Goal: Find specific page/section: Find specific page/section

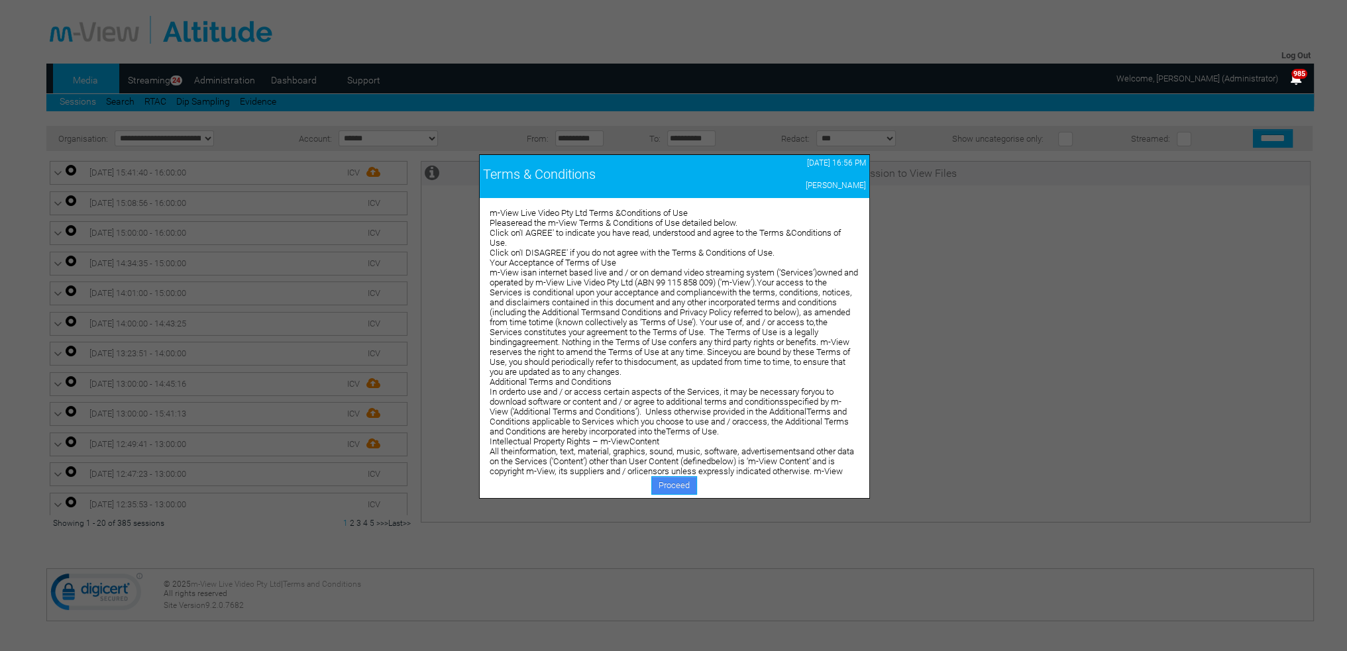
drag, startPoint x: 0, startPoint y: 0, endPoint x: 678, endPoint y: 487, distance: 835.3
click at [678, 487] on link "Proceed" at bounding box center [674, 485] width 46 height 19
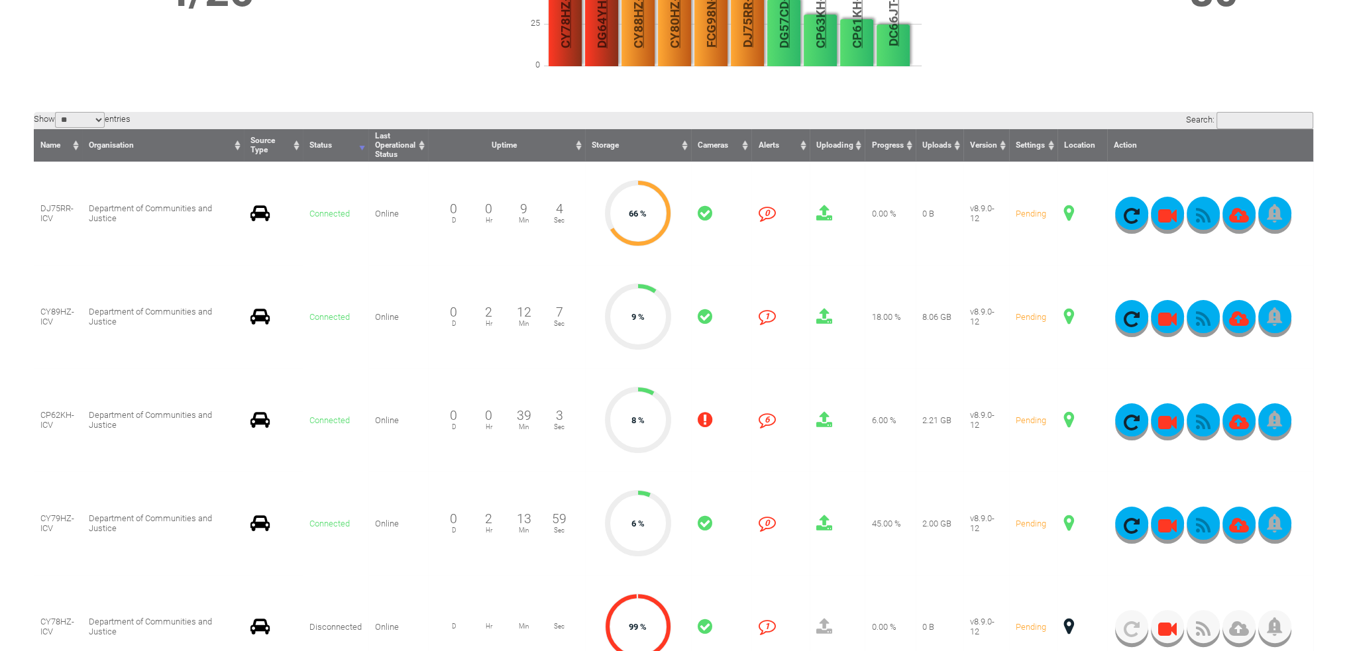
scroll to position [331, 0]
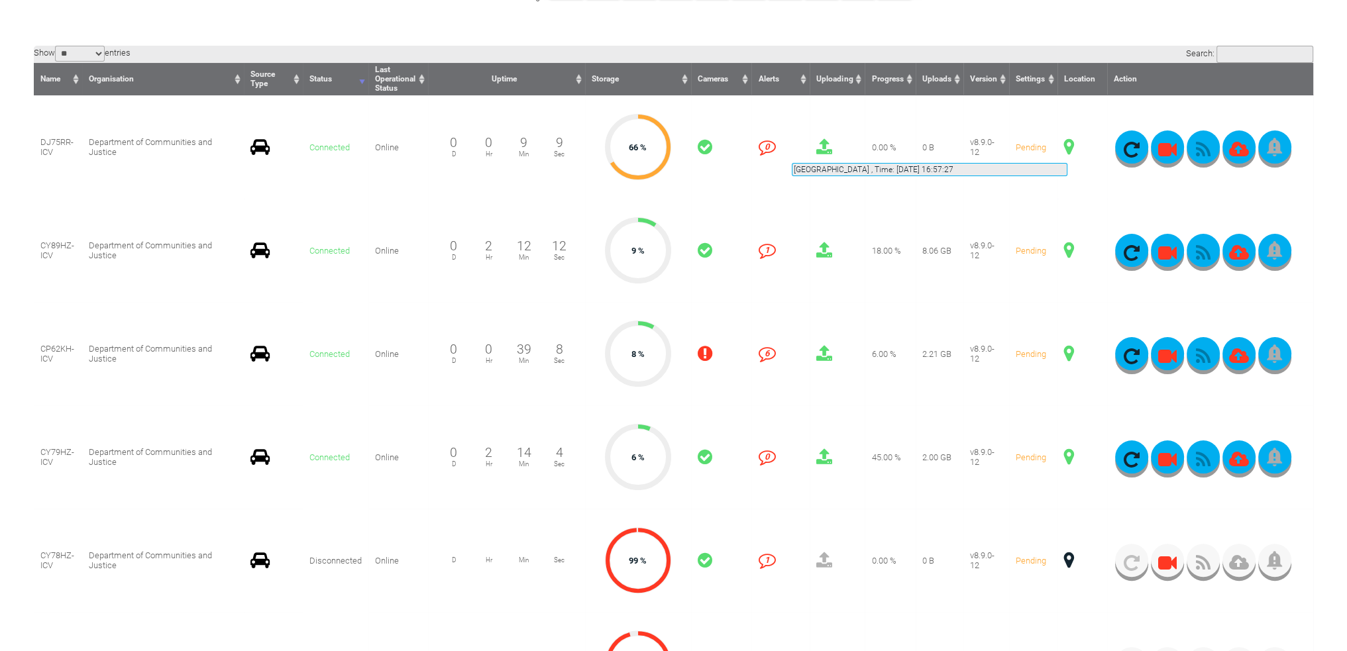
click at [1067, 147] on span at bounding box center [1069, 146] width 10 height 17
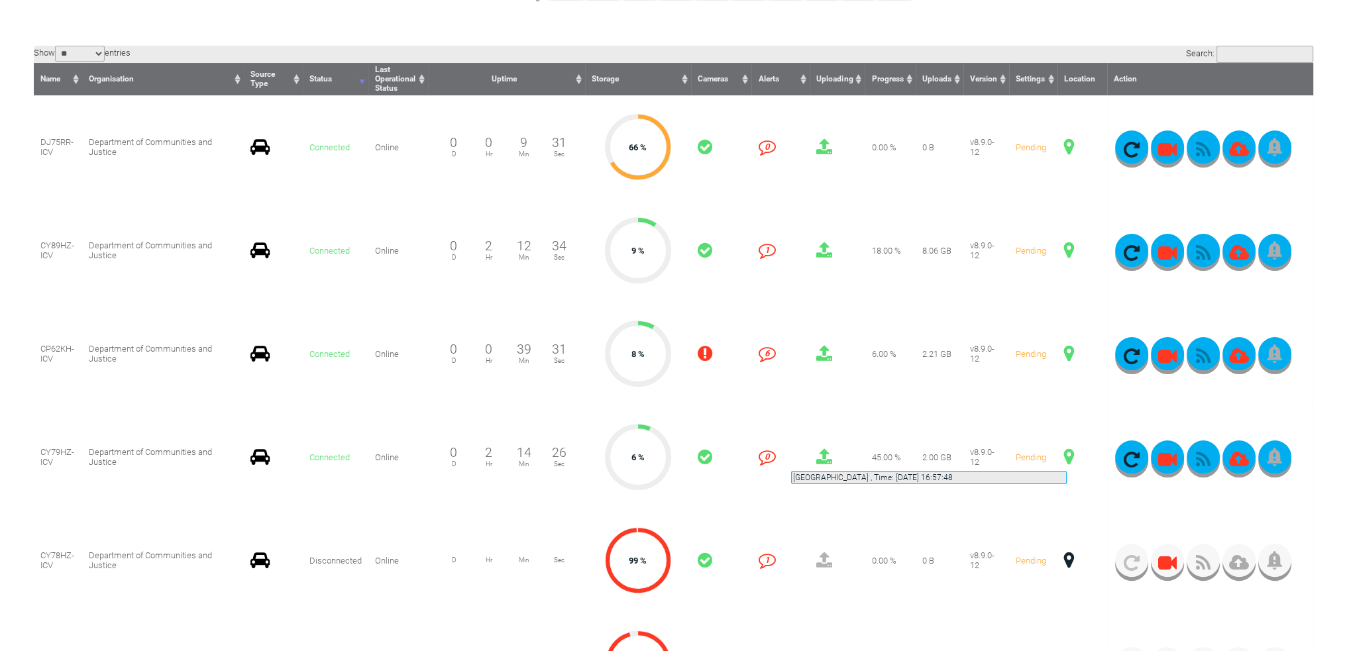
click at [1066, 455] on span at bounding box center [1069, 456] width 10 height 17
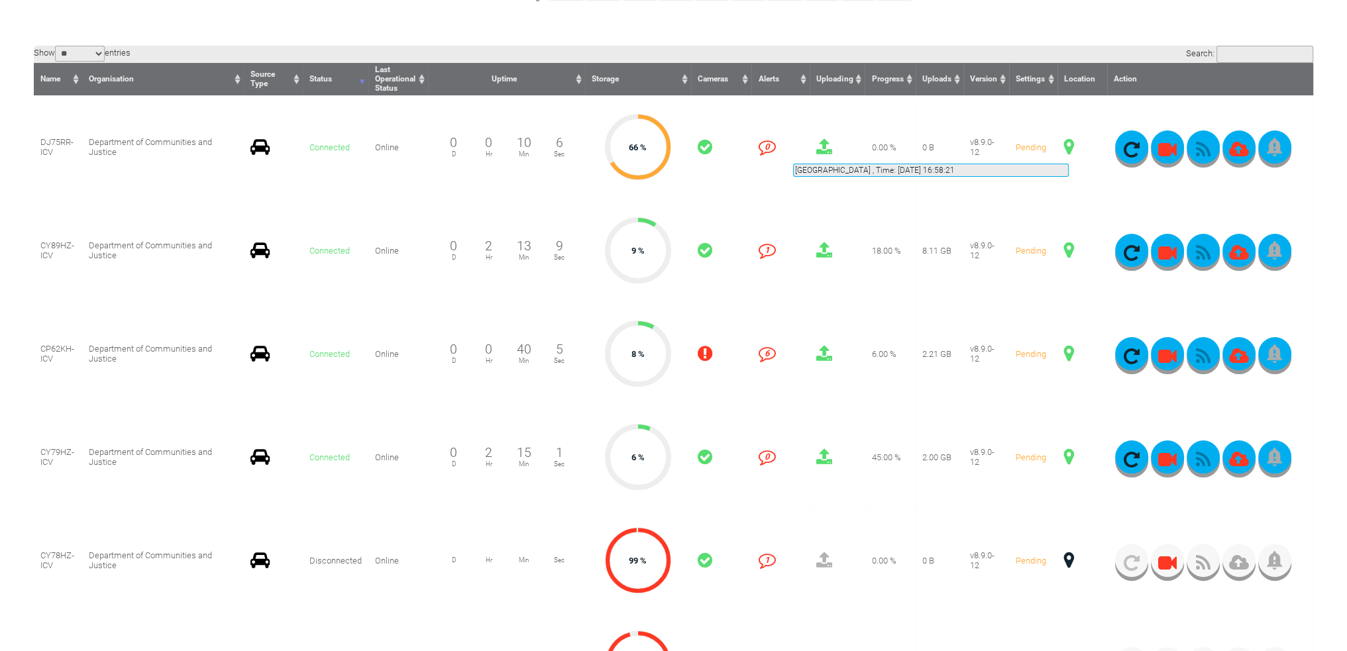
click at [1068, 148] on span at bounding box center [1069, 146] width 10 height 17
click at [1202, 462] on icon "button" at bounding box center [1202, 459] width 33 height 19
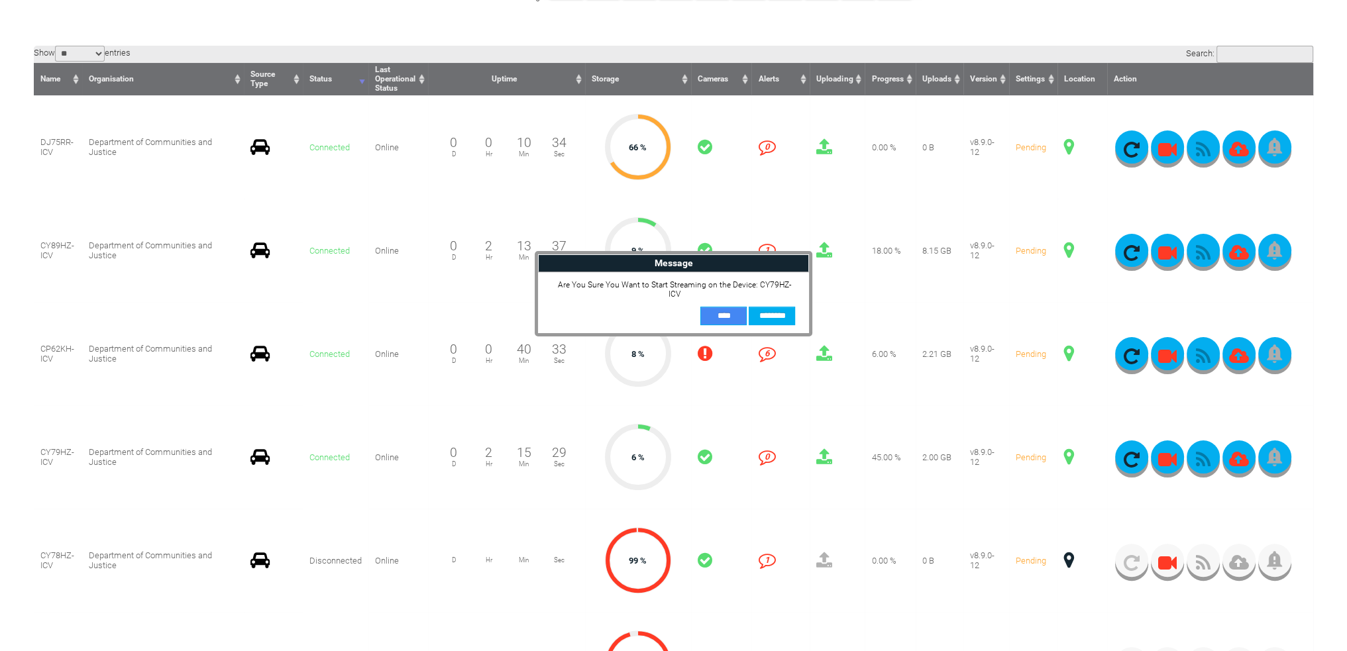
click at [705, 307] on input "**" at bounding box center [723, 316] width 46 height 19
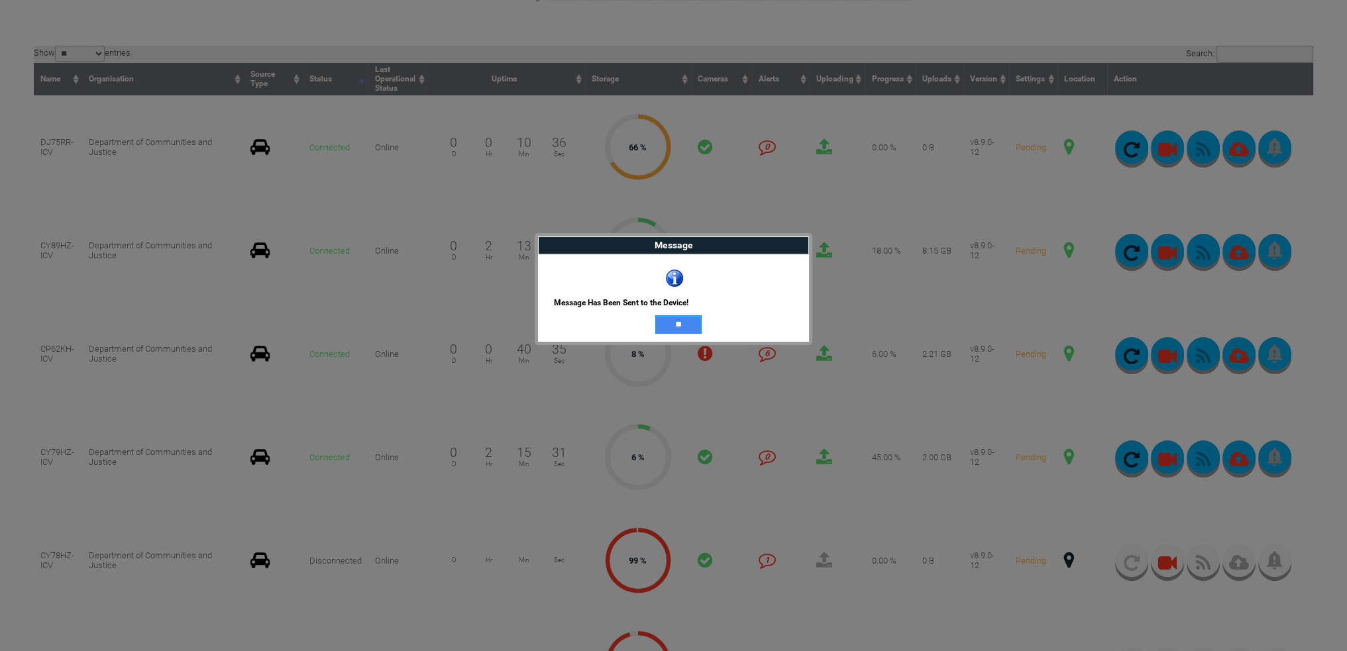
click at [686, 323] on input "**" at bounding box center [678, 324] width 46 height 19
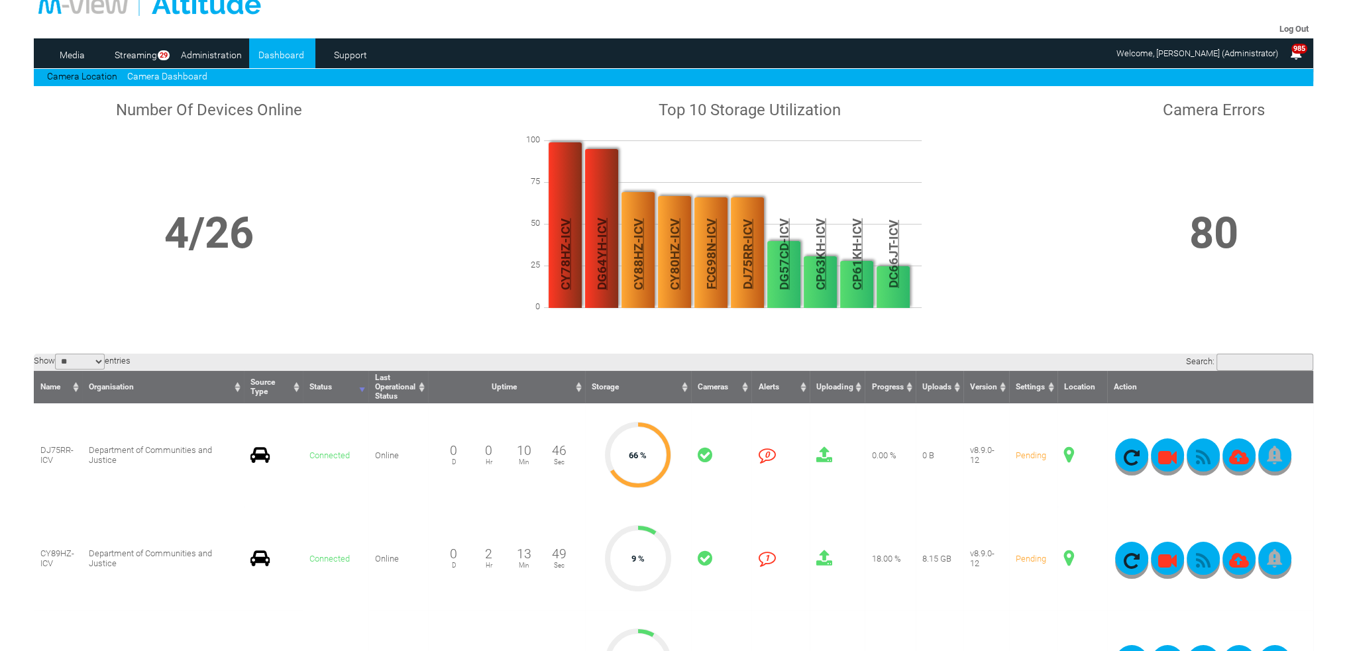
scroll to position [0, 0]
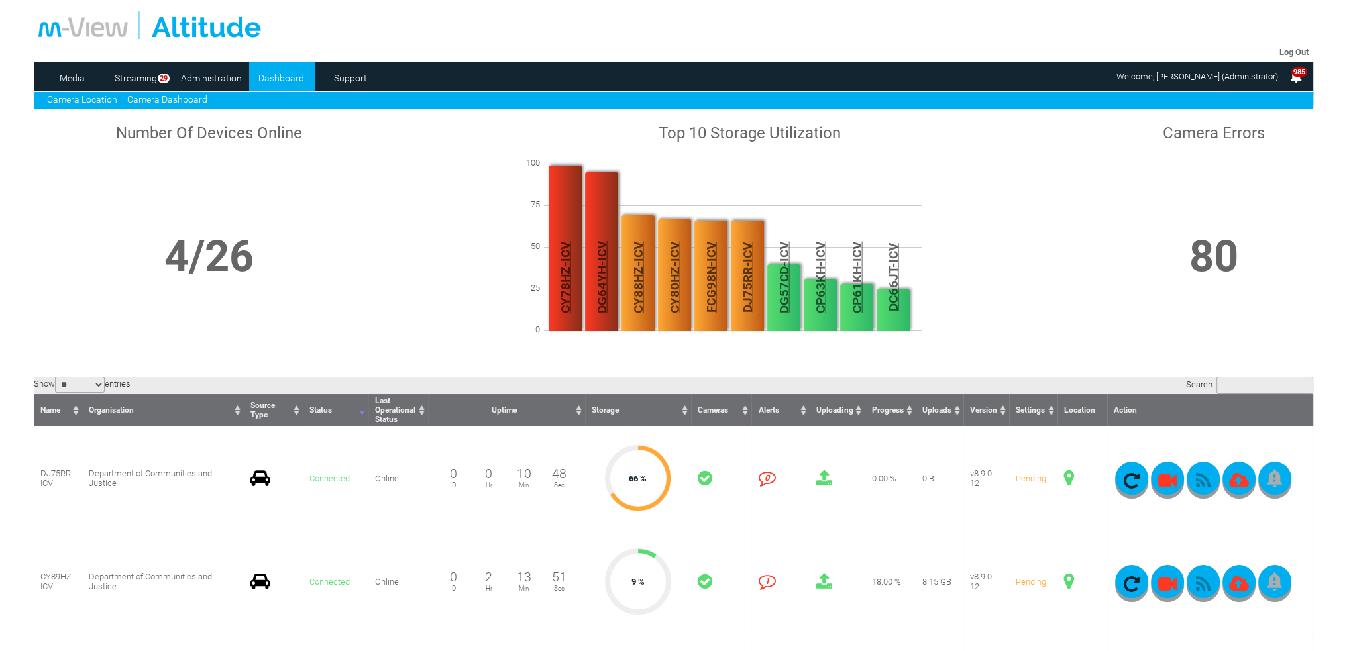
click at [103, 103] on link "Camera Location" at bounding box center [82, 99] width 70 height 11
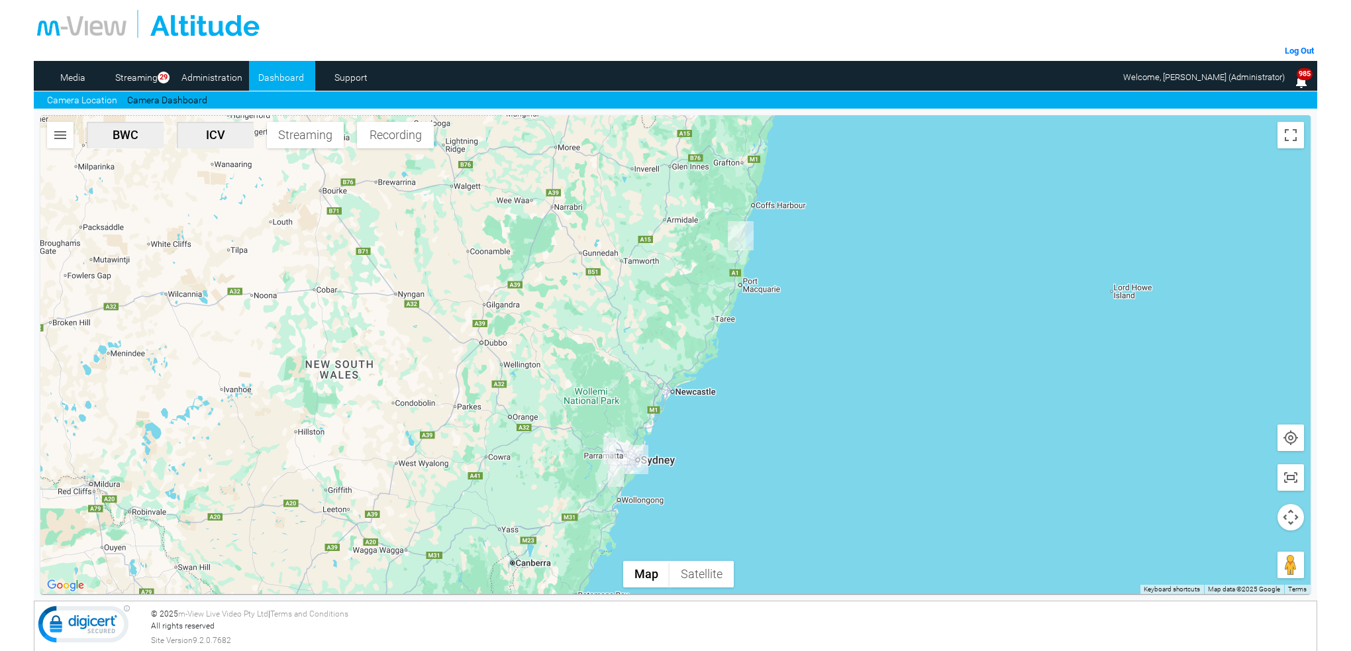
click at [623, 474] on img "CY79HZ-ICV" at bounding box center [616, 473] width 16 height 28
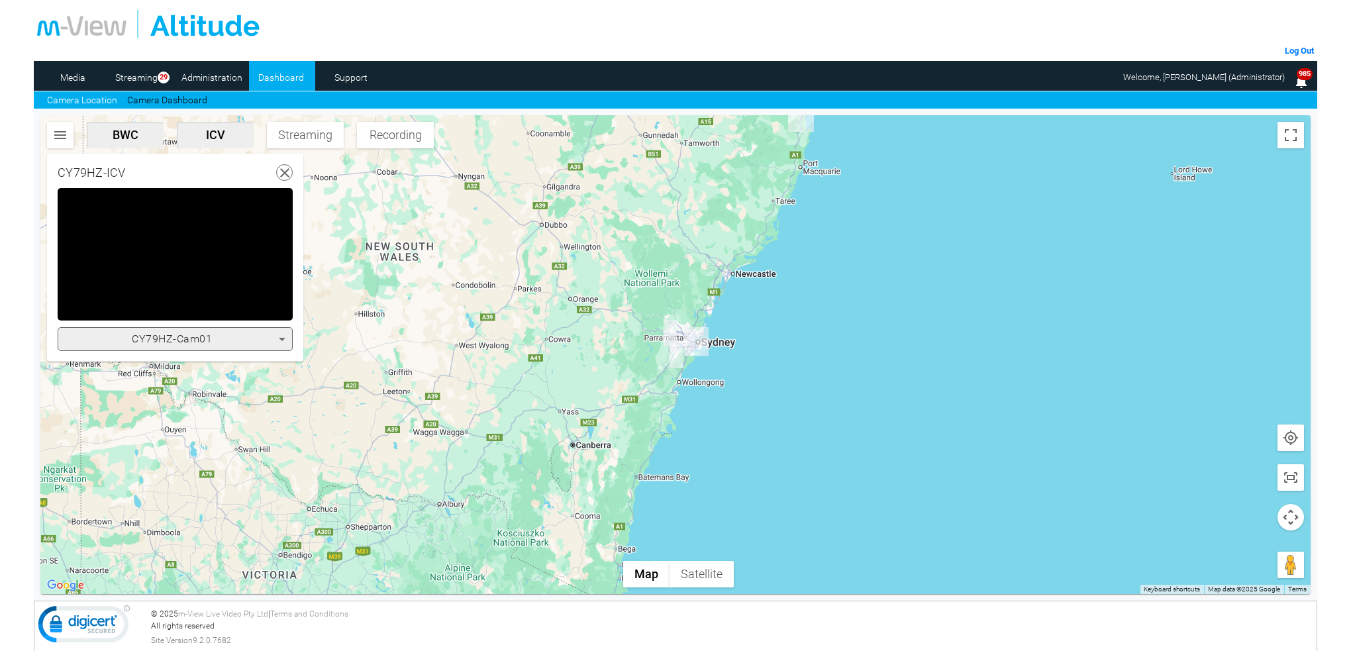
click at [278, 338] on icon at bounding box center [282, 339] width 16 height 16
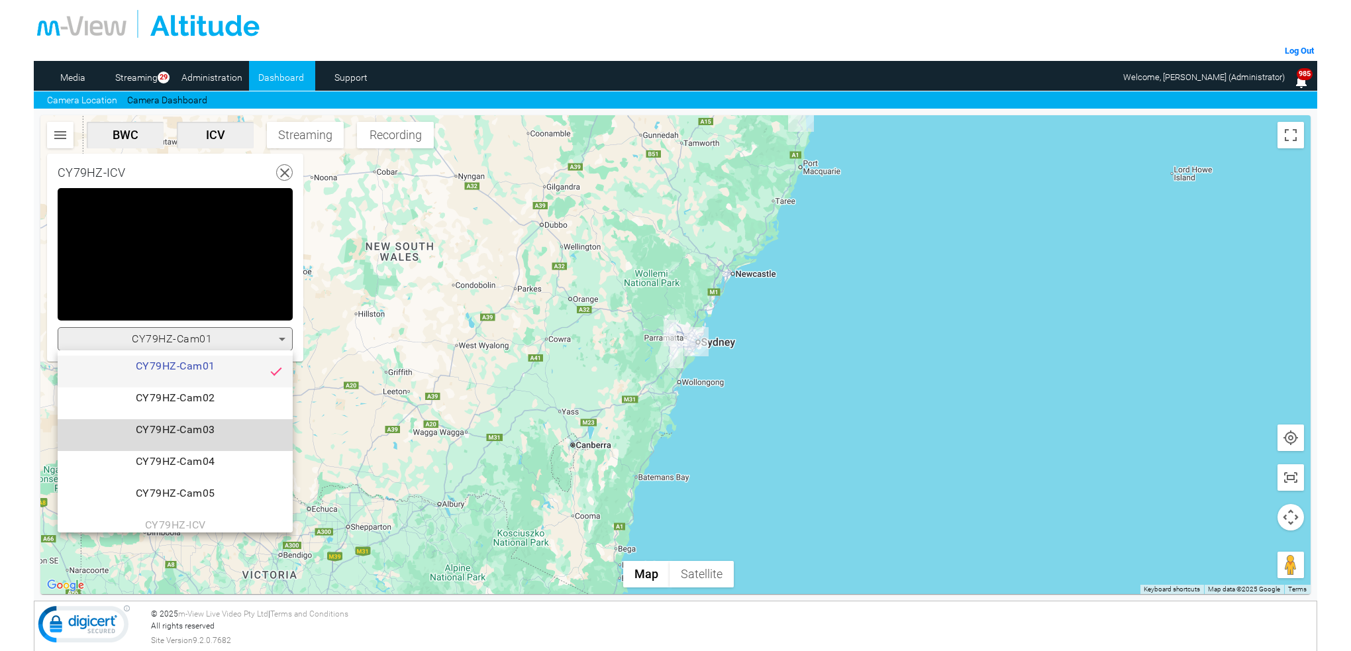
click at [227, 426] on span "CY79HZ-Cam03" at bounding box center [175, 435] width 214 height 26
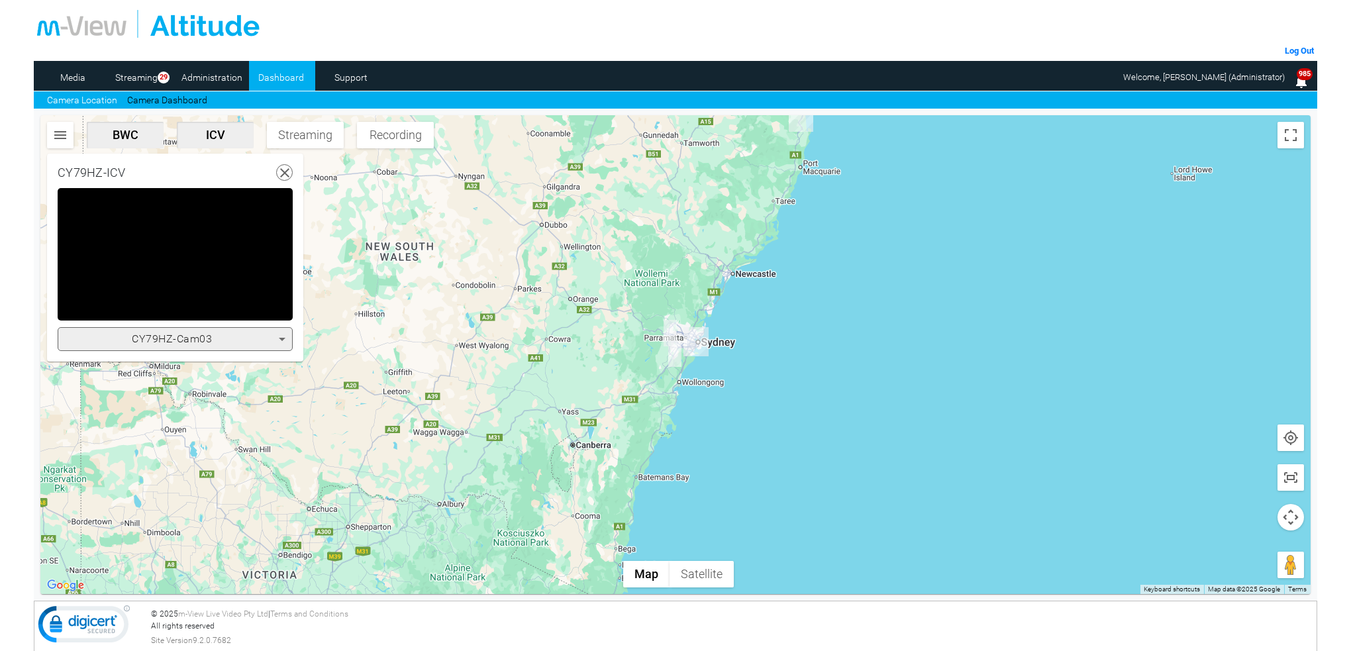
click at [282, 338] on icon at bounding box center [282, 339] width 7 height 3
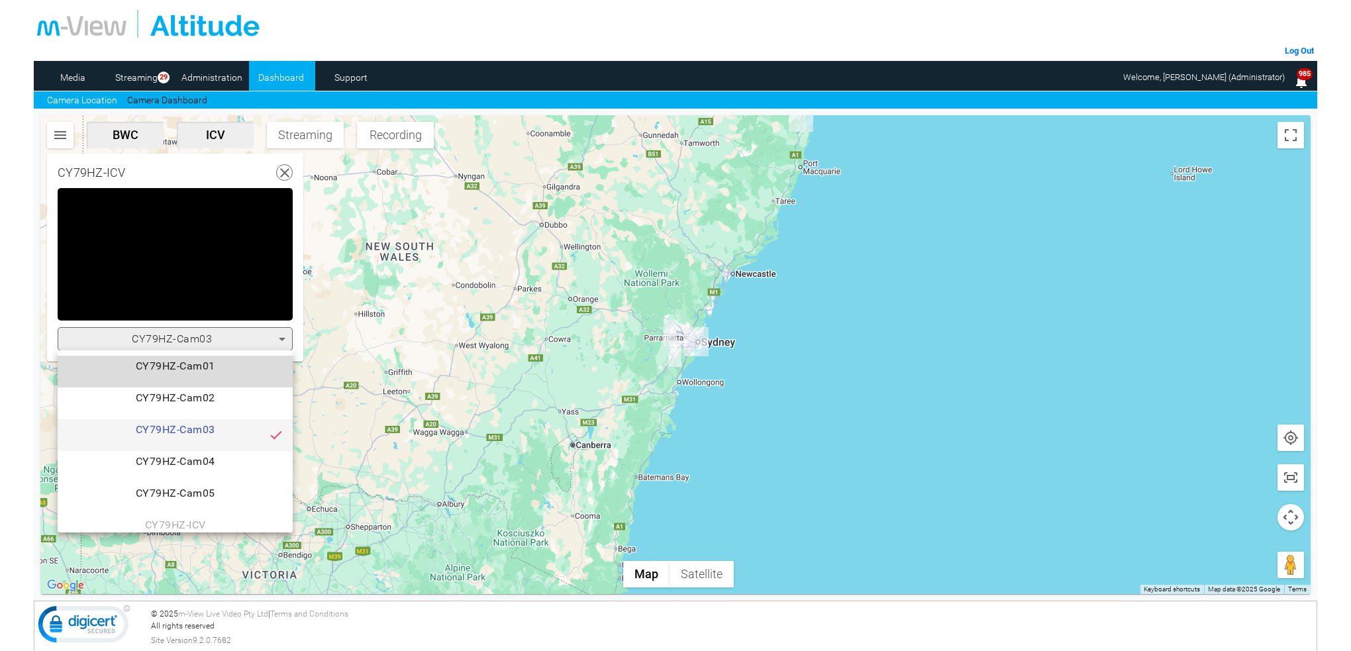
click at [233, 374] on span "CY79HZ-Cam01" at bounding box center [175, 371] width 214 height 26
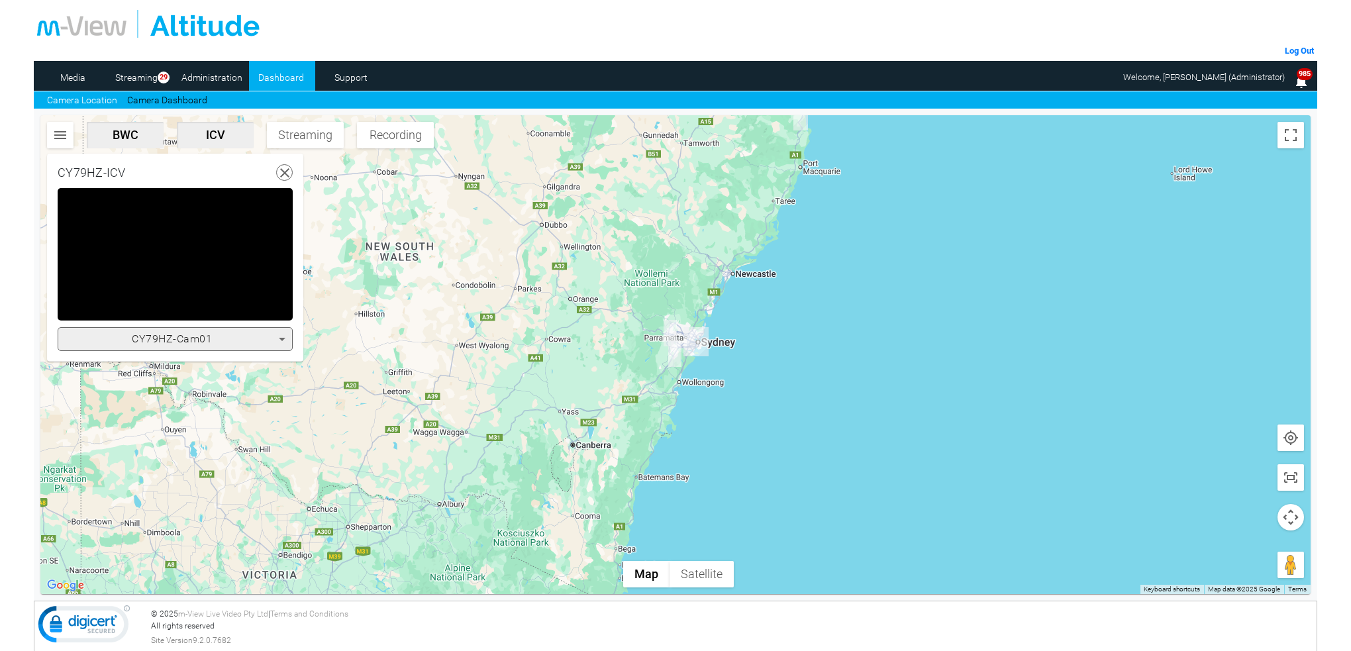
click at [282, 176] on icon at bounding box center [285, 173] width 17 height 17
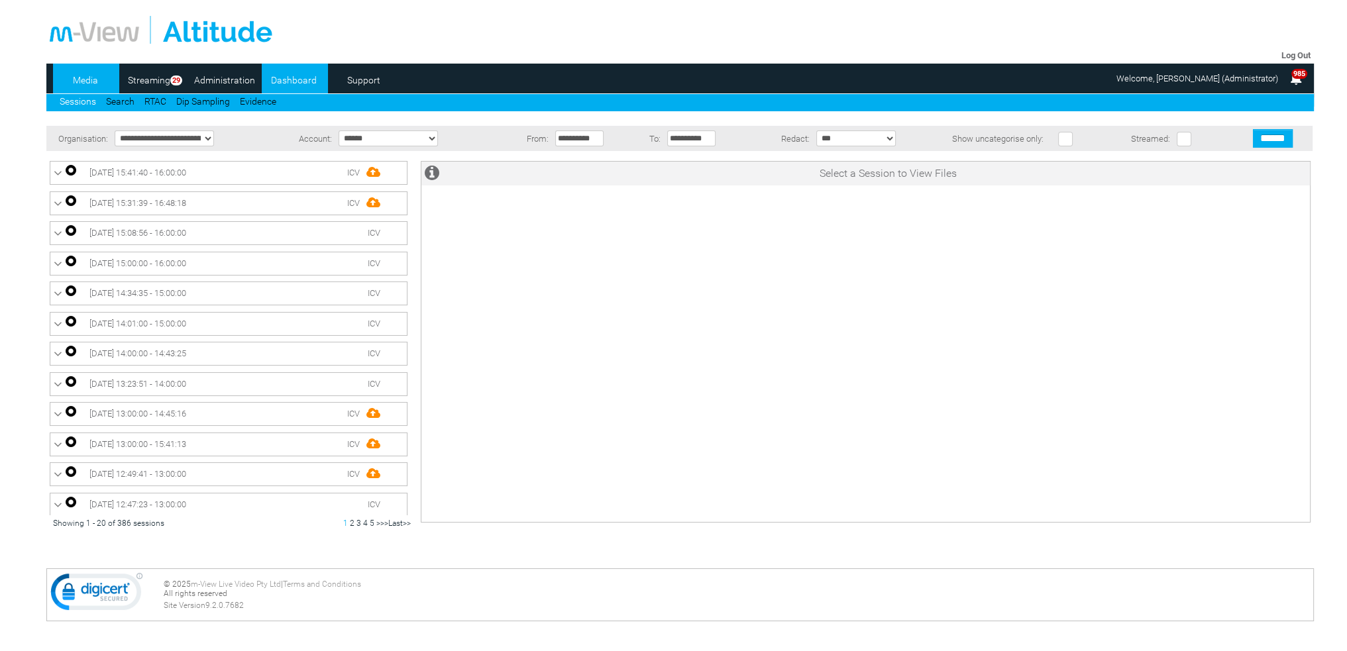
drag, startPoint x: 0, startPoint y: 0, endPoint x: 291, endPoint y: 84, distance: 303.3
click at [291, 84] on link "Dashboard" at bounding box center [294, 80] width 64 height 20
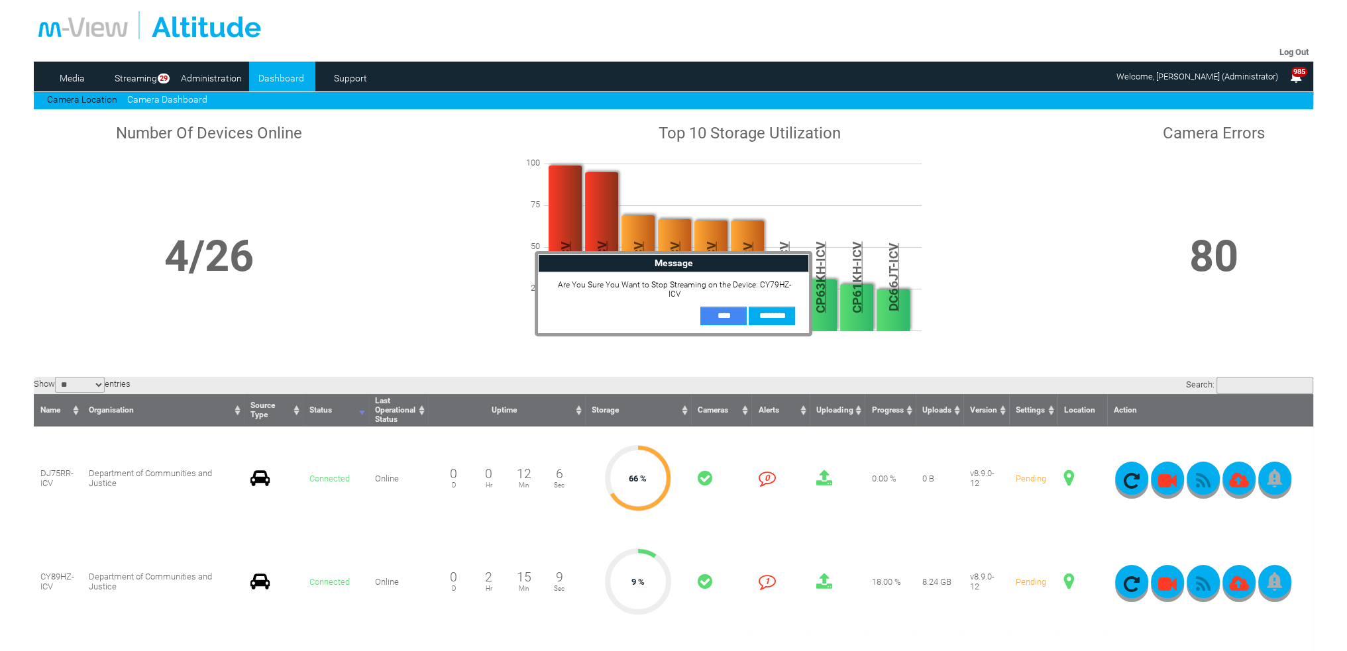
click at [709, 307] on input "**" at bounding box center [723, 316] width 46 height 19
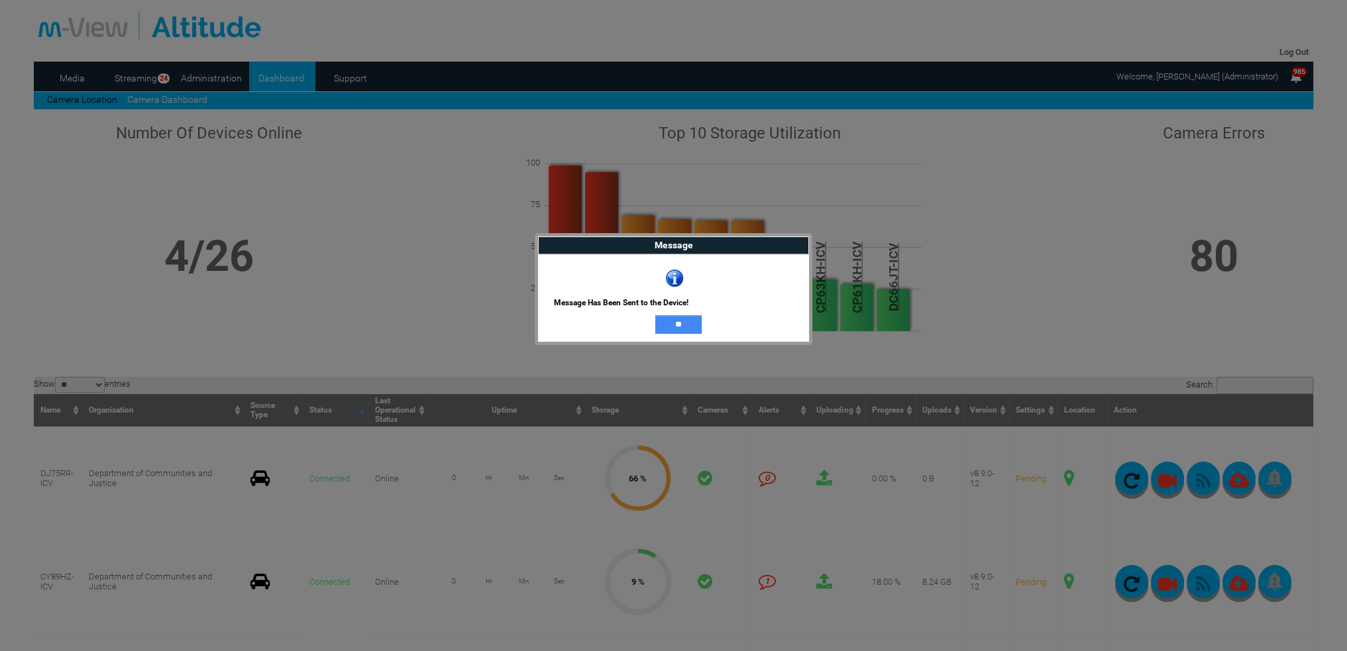
click at [692, 325] on input "**" at bounding box center [678, 324] width 46 height 19
